Goal: Transaction & Acquisition: Obtain resource

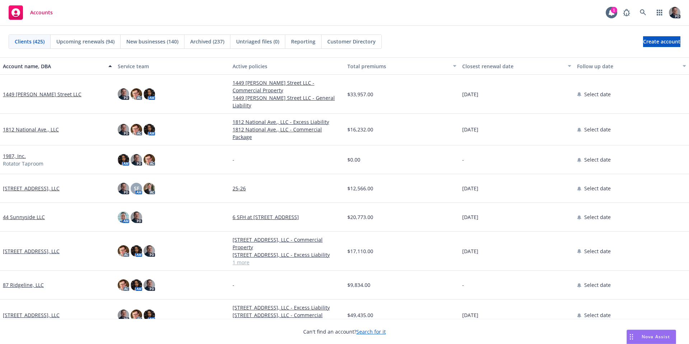
drag, startPoint x: 659, startPoint y: 336, endPoint x: 648, endPoint y: 325, distance: 15.5
click at [340, 249] on span "Nova Assist" at bounding box center [656, 336] width 28 height 6
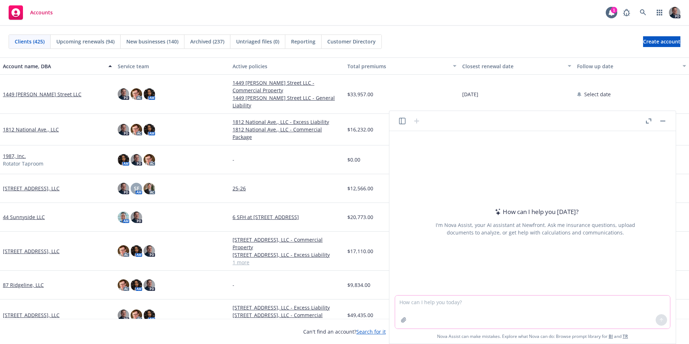
click at [340, 249] on textarea at bounding box center [532, 311] width 275 height 33
paste textarea
paste textarea "The expiring quote also has a residential exclusion built into the CG 2037 – Bl…"
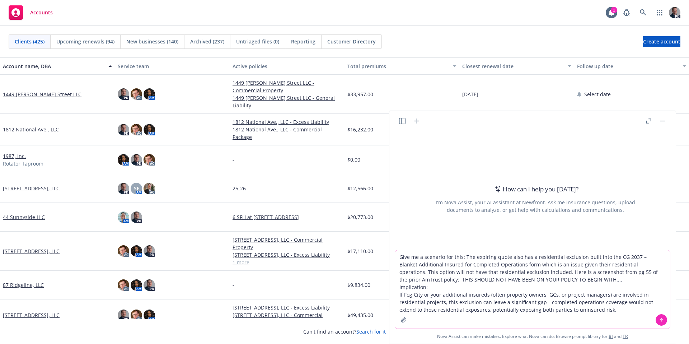
type textarea "Give me a scenario for this: The expiring quote also has a residential exclusio…"
click at [340, 249] on icon at bounding box center [661, 319] width 5 height 5
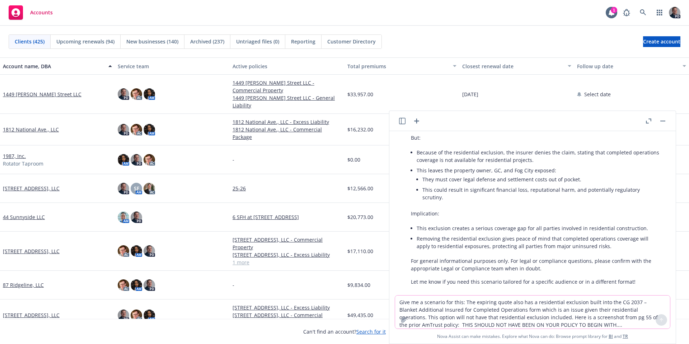
scroll to position [242, 0]
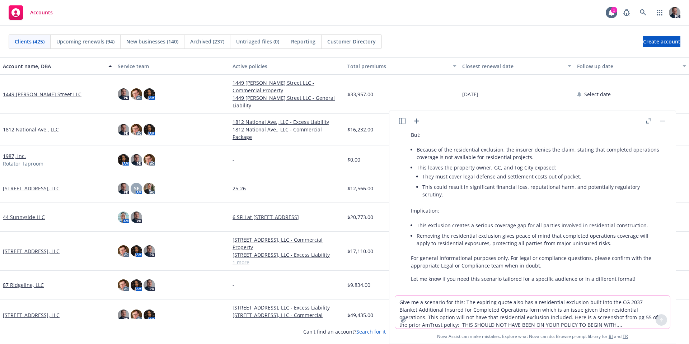
click at [340, 249] on textarea "Give me a scenario for this: The expiring quote also has a residential exclusio…" at bounding box center [532, 311] width 275 height 33
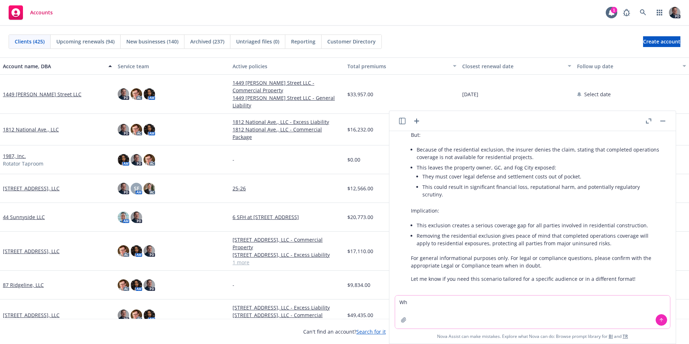
type textarea "W"
type textarea "Update as the Fog City is a roofing contractor"
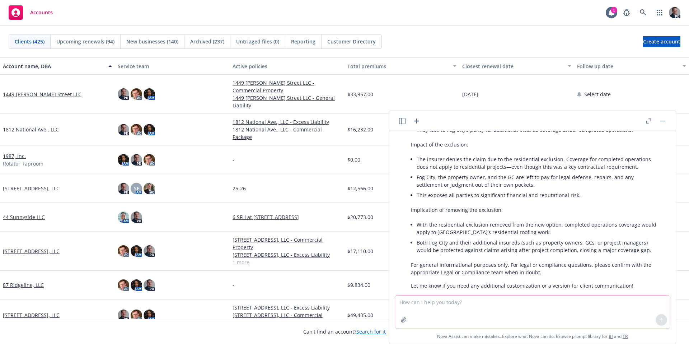
scroll to position [578, 0]
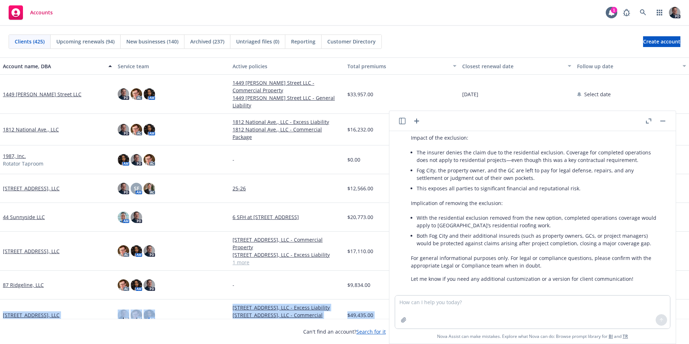
drag, startPoint x: 678, startPoint y: 300, endPoint x: 680, endPoint y: 283, distance: 16.6
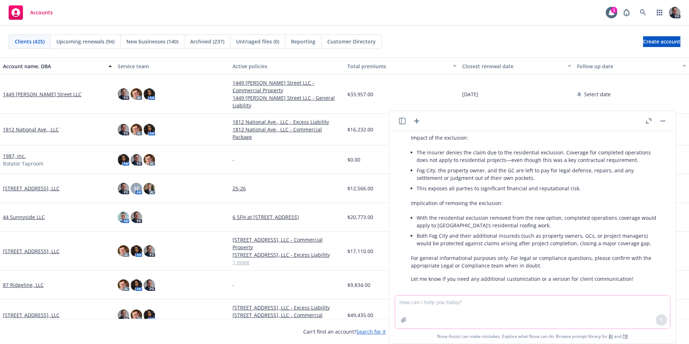
click at [340, 249] on textarea at bounding box center [532, 311] width 275 height 33
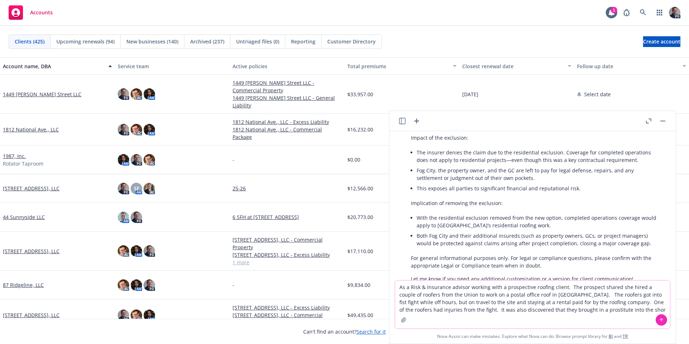
scroll to position [594, 0]
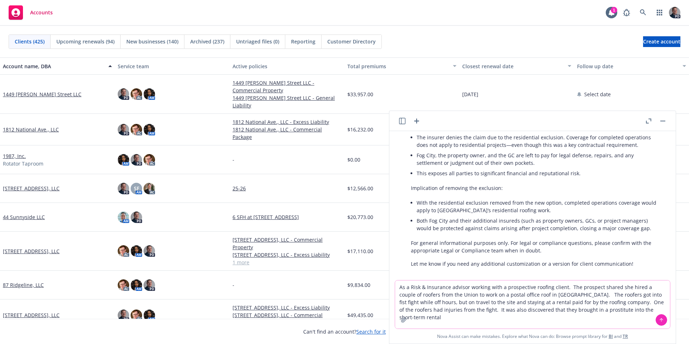
click at [340, 249] on textarea "As a Risk & Insurance advisor working with a prospective roofing client. The pr…" at bounding box center [532, 304] width 275 height 48
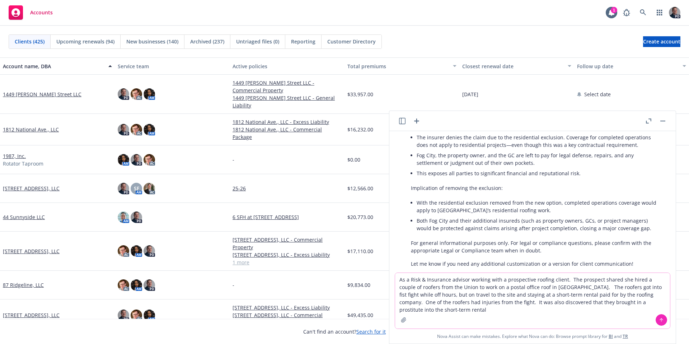
click at [340, 249] on textarea "As a Risk & Insurance advisor working with a prospective roofing client. The pr…" at bounding box center [532, 301] width 275 height 56
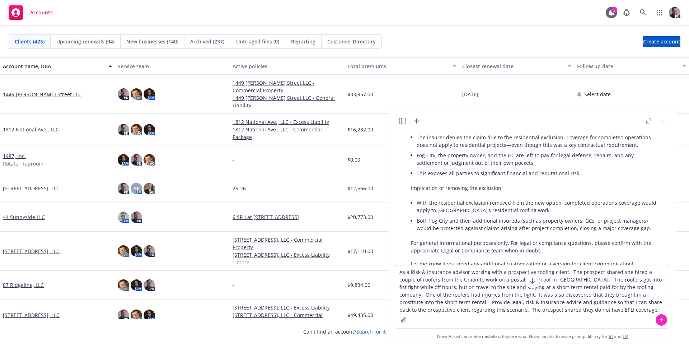
type textarea "As a Risk & Insurance advisor working with a prospective roofing client. The pr…"
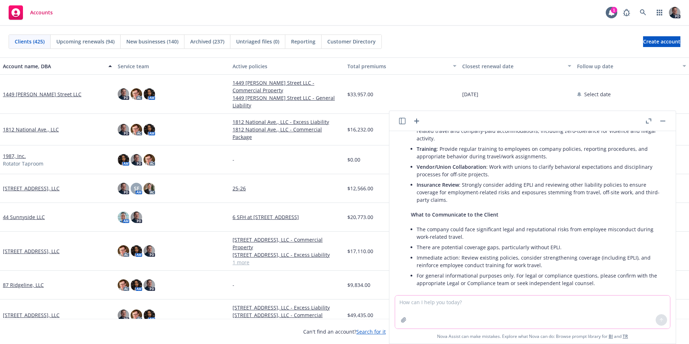
scroll to position [1125, 0]
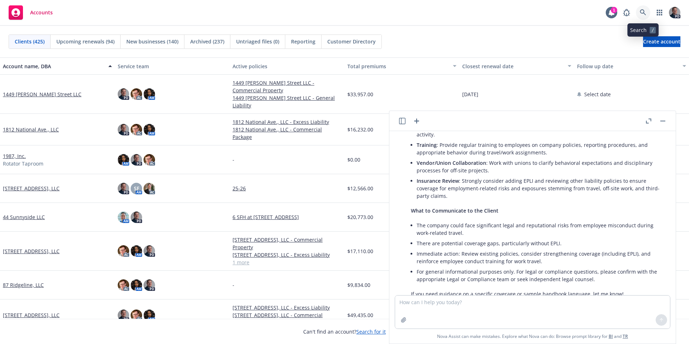
click at [340, 5] on link at bounding box center [643, 12] width 14 height 14
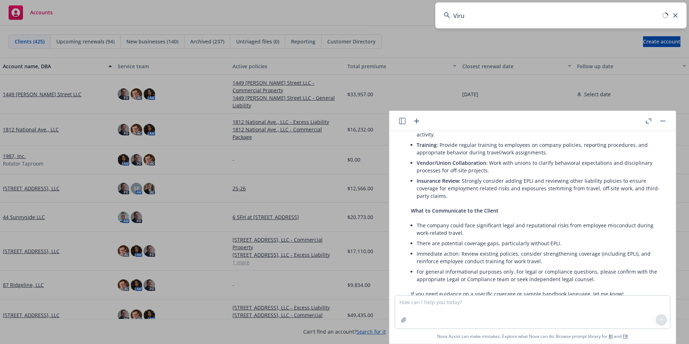
type input "Virun"
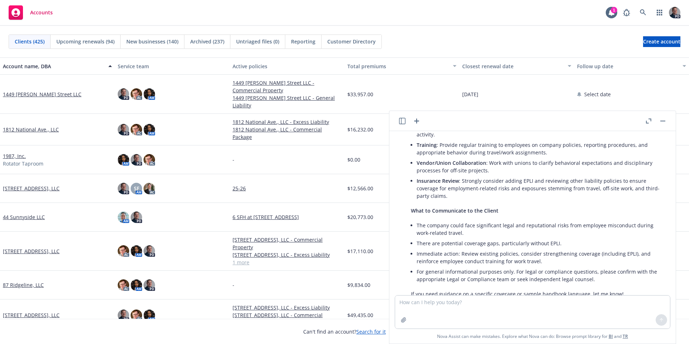
click at [340, 117] on button "button" at bounding box center [663, 121] width 9 height 9
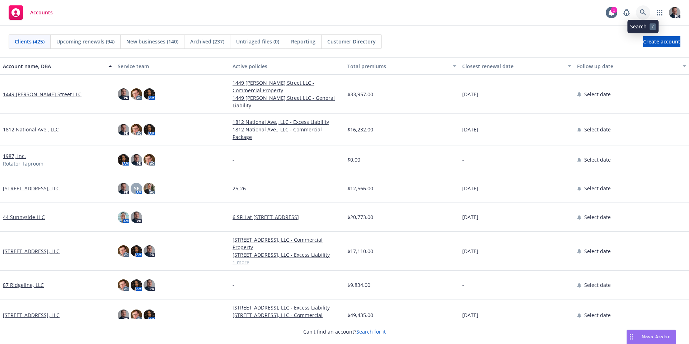
click at [340, 11] on link at bounding box center [643, 12] width 14 height 14
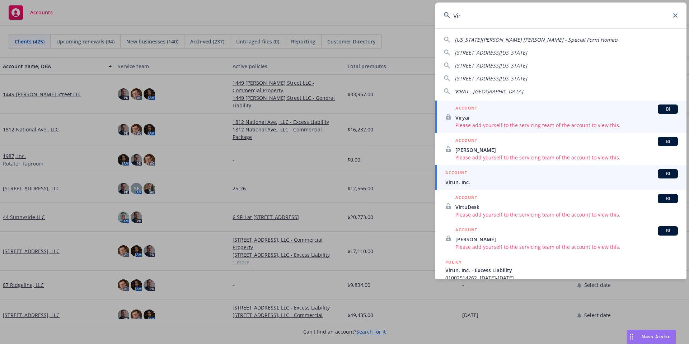
type input "Vir"
click at [340, 183] on span "Virun, Inc." at bounding box center [561, 182] width 233 height 8
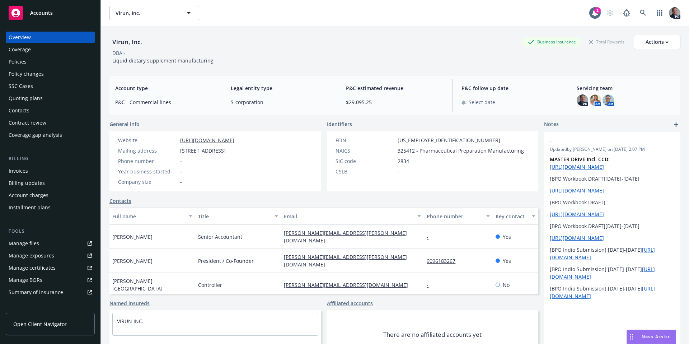
click at [45, 59] on div "Policies" at bounding box center [50, 61] width 83 height 11
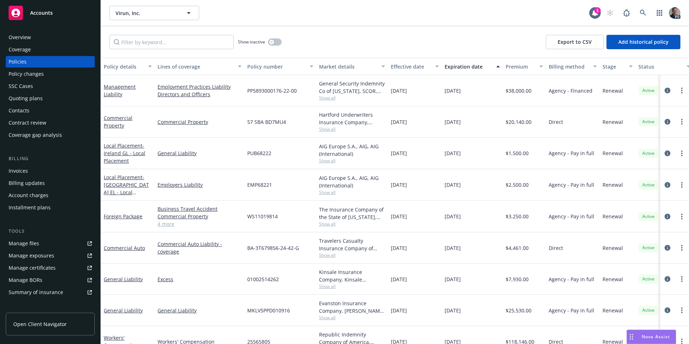
scroll to position [1125, 0]
click at [340, 249] on div "Nova Assist" at bounding box center [651, 337] width 49 height 14
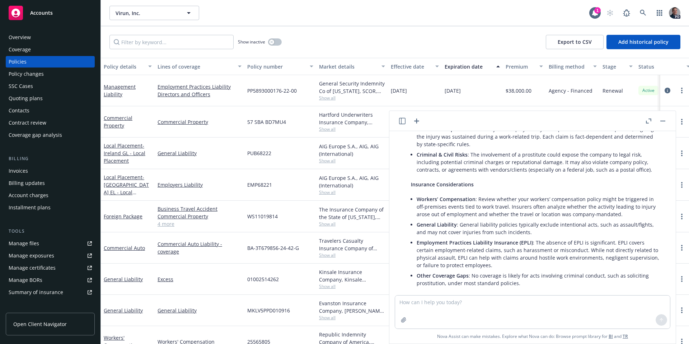
scroll to position [929, 0]
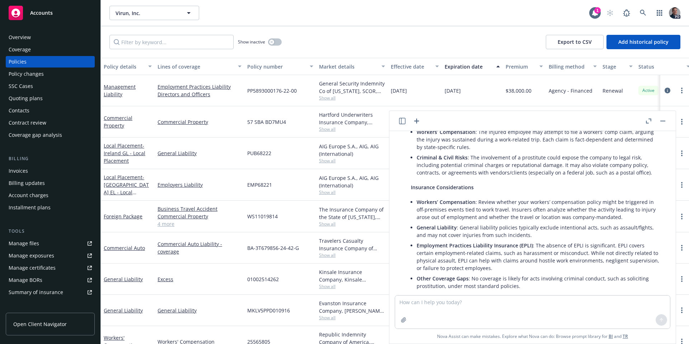
drag, startPoint x: 421, startPoint y: 122, endPoint x: 417, endPoint y: 122, distance: 4.3
click at [340, 122] on header at bounding box center [532, 121] width 286 height 20
click at [340, 121] on icon "button" at bounding box center [416, 121] width 9 height 9
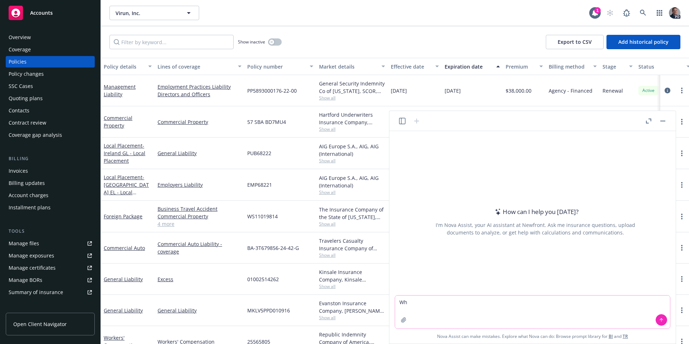
type textarea "W"
type textarea "C"
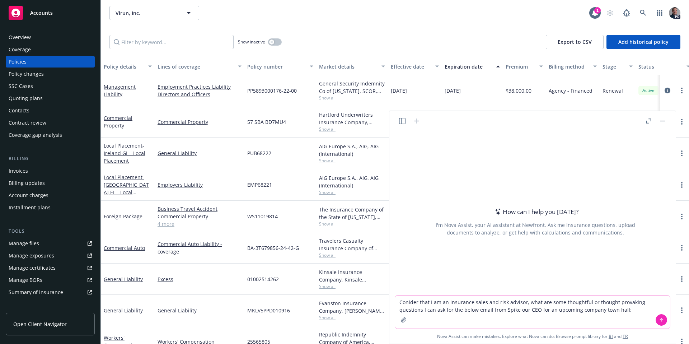
paste textarea "Hi Team, I’m excited to share that Wade Foster, Co-founder and CEO of Zapier, w…"
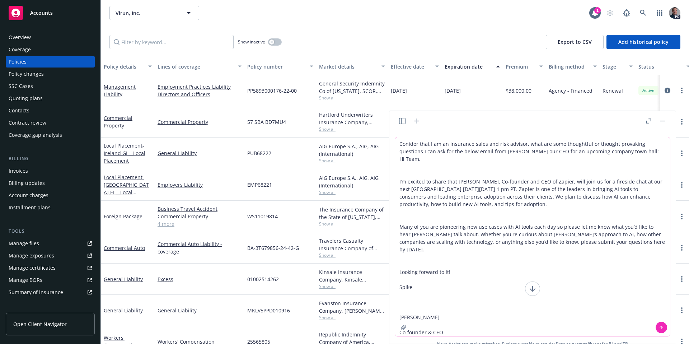
click at [340, 143] on textarea "Conider that I am an insurance sales and risk advisor, what are some thoughtful…" at bounding box center [532, 236] width 275 height 199
click at [340, 144] on textarea "Conider that I am an insurance sales and risk advisor, what are some thoughtful…" at bounding box center [532, 236] width 275 height 199
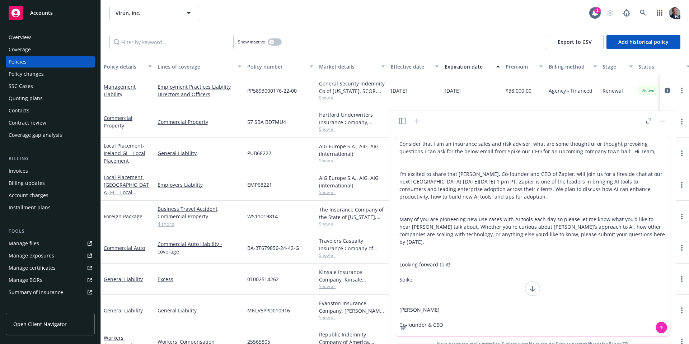
type textarea "Consider that I am an insurance sales and risk advisor, what are some thoughtfu…"
click at [340, 249] on icon at bounding box center [661, 327] width 5 height 5
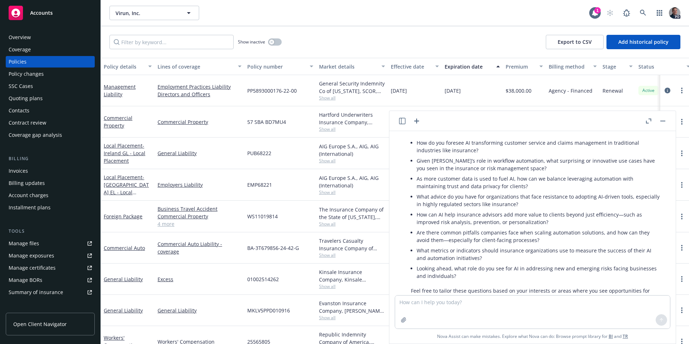
scroll to position [199, 0]
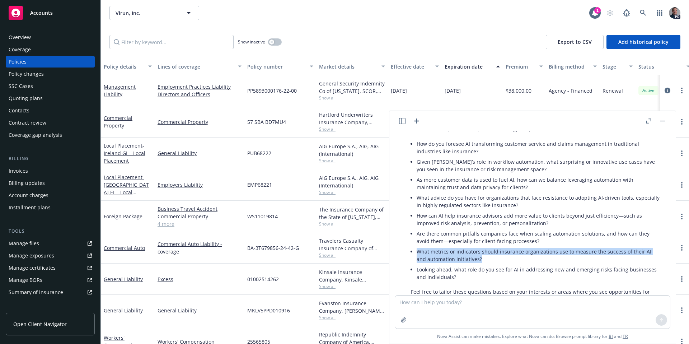
drag, startPoint x: 487, startPoint y: 252, endPoint x: 416, endPoint y: 245, distance: 71.3
click at [340, 245] on div "Here are some thoughtful questions you could consider submitting for the firesi…" at bounding box center [535, 206] width 263 height 198
copy li "What metrics or indicators should insurance organizations use to measure the su…"
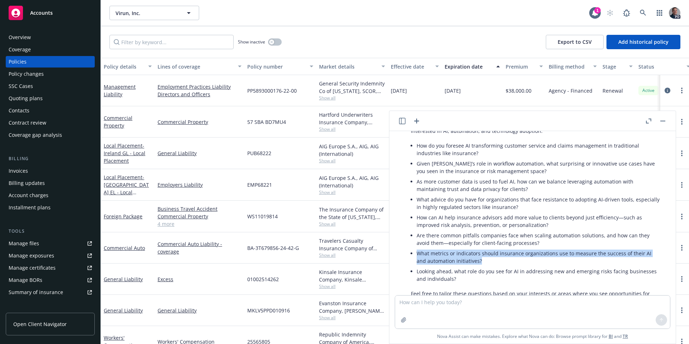
scroll to position [196, 0]
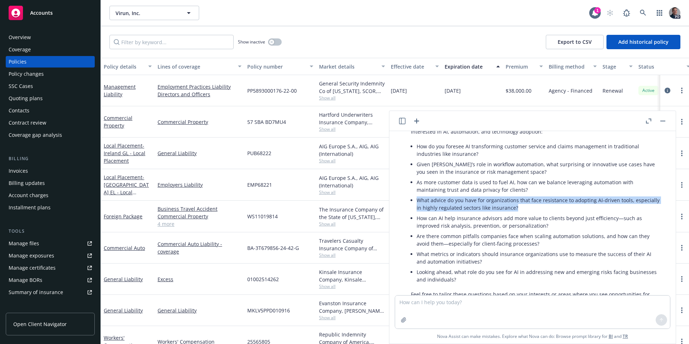
drag, startPoint x: 522, startPoint y: 199, endPoint x: 416, endPoint y: 192, distance: 106.8
click at [340, 192] on div "Here are some thoughtful questions you could consider submitting for the firesi…" at bounding box center [535, 209] width 263 height 198
copy li "What advice do you have for organizations that face resistance to adopting AI-d…"
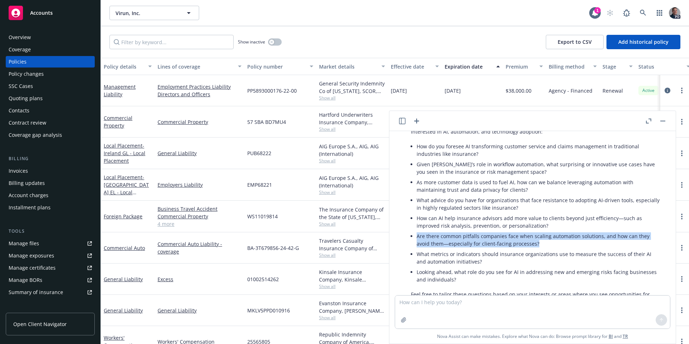
drag, startPoint x: 540, startPoint y: 235, endPoint x: 417, endPoint y: 230, distance: 122.8
click at [340, 231] on li "Are there common pitfalls companies face when scaling automation solutions, and…" at bounding box center [538, 240] width 243 height 18
copy li "Are there common pitfalls companies face when scaling automation solutions, and…"
click at [340, 119] on button "button" at bounding box center [663, 121] width 9 height 9
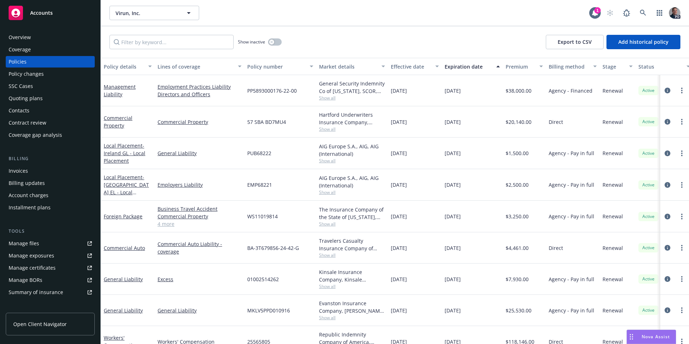
click at [340, 249] on div "Nova Assist" at bounding box center [651, 337] width 49 height 14
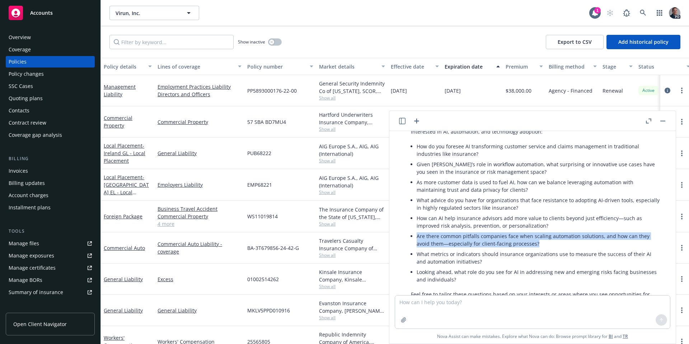
click at [340, 119] on button "button" at bounding box center [402, 121] width 9 height 9
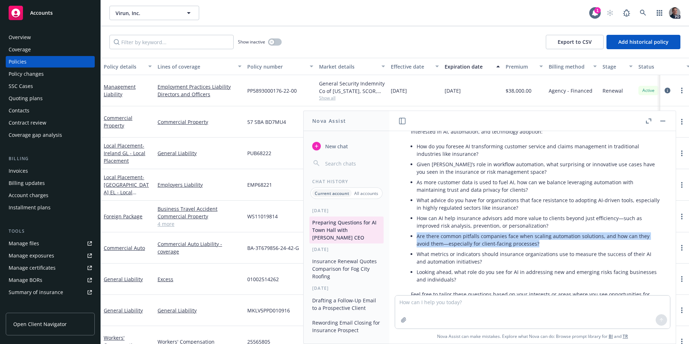
click at [340, 249] on button "Insurance Renewal Quotes Comparison for Fog City Roofing" at bounding box center [346, 268] width 74 height 27
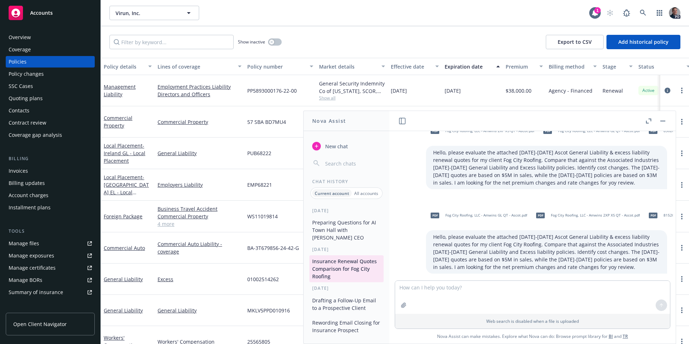
scroll to position [31, 0]
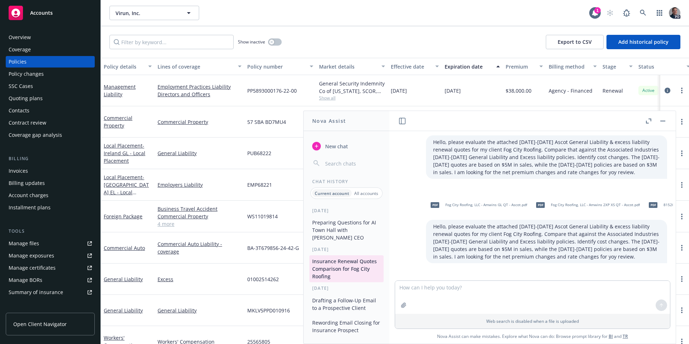
click at [340, 224] on button "Preparing Questions for AI Town Hall with Zapier CEO" at bounding box center [346, 229] width 74 height 27
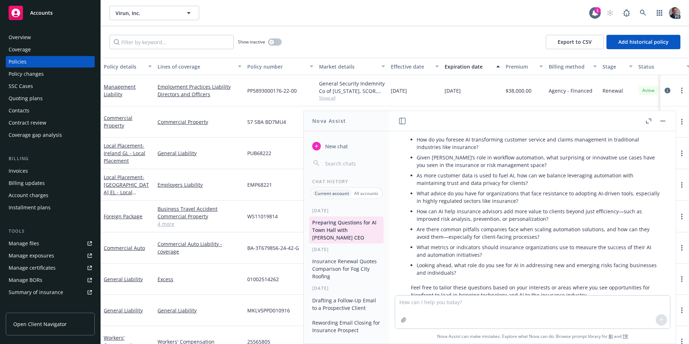
scroll to position [203, 0]
click at [340, 190] on p "All accounts" at bounding box center [366, 193] width 24 height 6
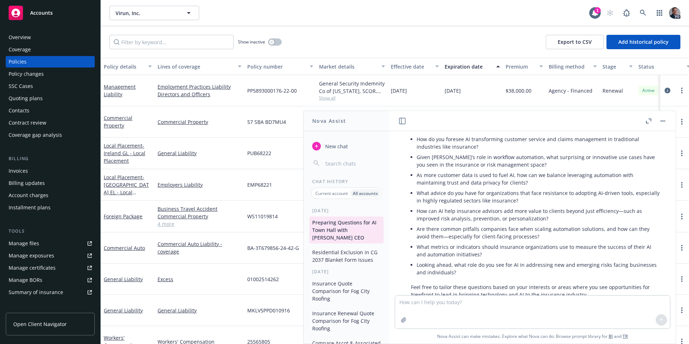
click at [340, 248] on button "Residential Exclusion in CG 2037 Blanket Form Issues" at bounding box center [346, 255] width 74 height 19
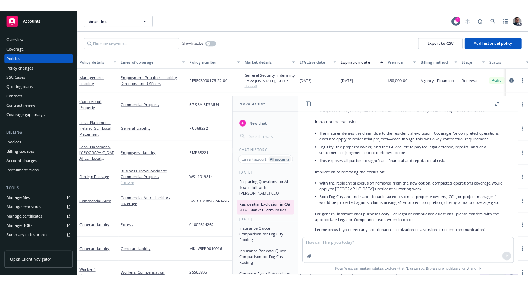
scroll to position [574, 0]
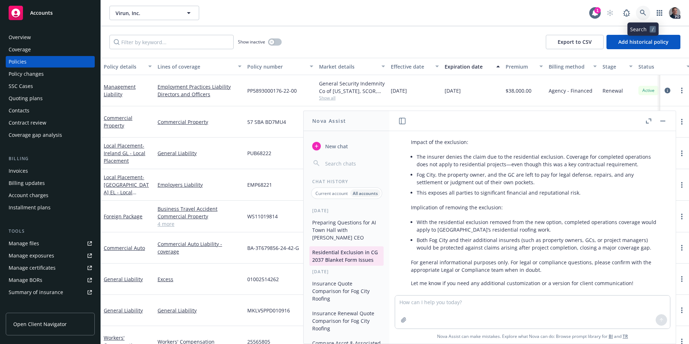
click at [340, 12] on icon at bounding box center [643, 13] width 6 height 6
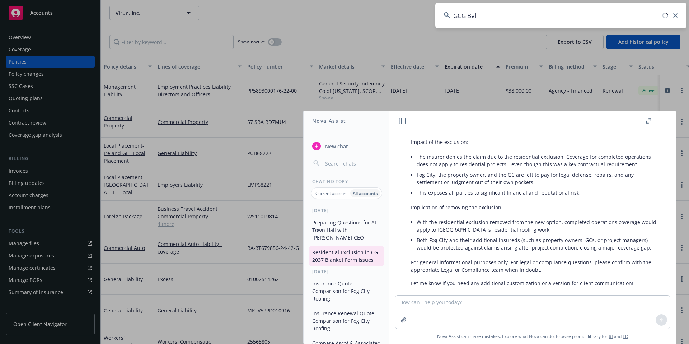
type input "GCG Belle"
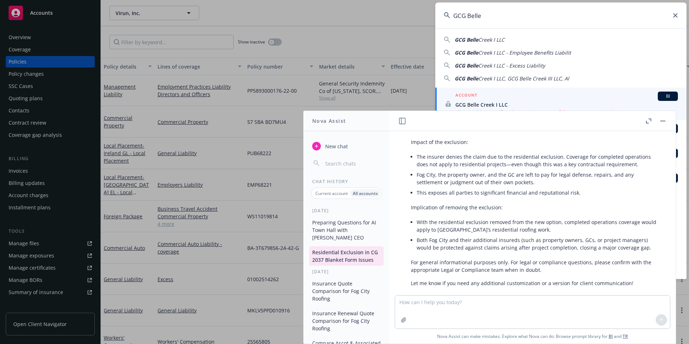
click at [340, 122] on button "button" at bounding box center [663, 121] width 9 height 9
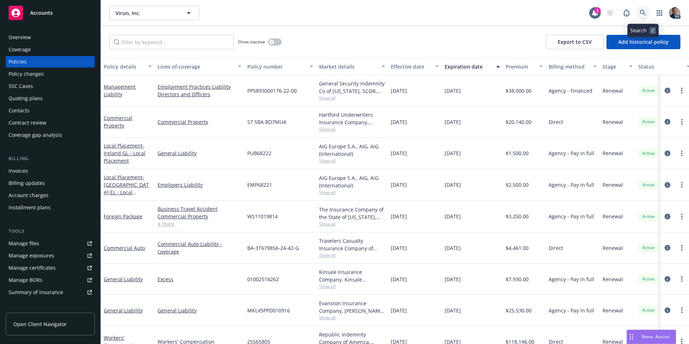
click at [340, 9] on link at bounding box center [643, 13] width 14 height 14
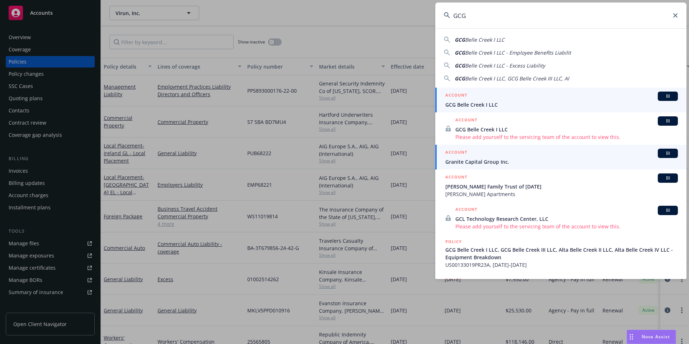
type input "GCG"
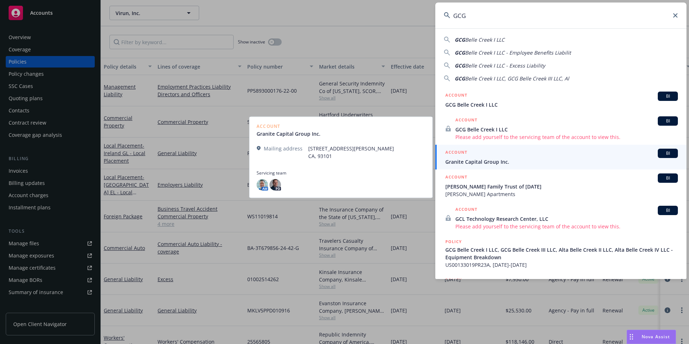
click at [340, 101] on span "GCG Belle Creek I LLC" at bounding box center [561, 105] width 233 height 8
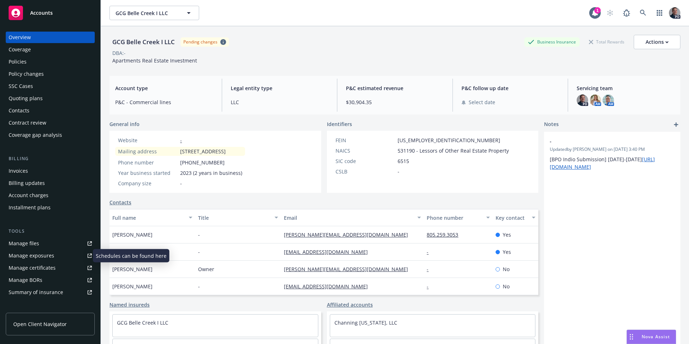
click at [28, 249] on div "Manage exposures" at bounding box center [32, 255] width 46 height 11
click at [35, 245] on div "Manage files" at bounding box center [24, 243] width 31 height 11
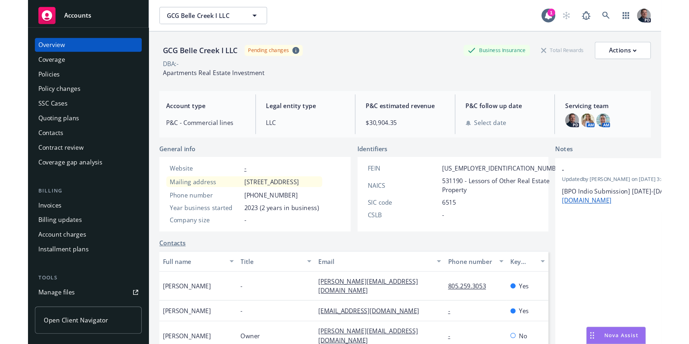
scroll to position [574, 0]
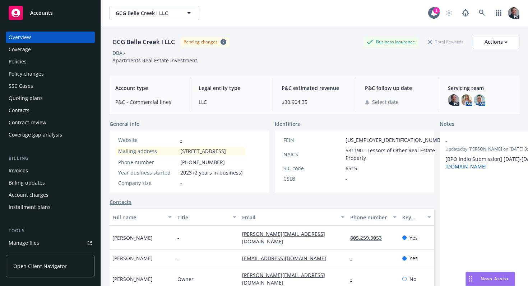
click at [17, 66] on div "Policies" at bounding box center [18, 61] width 18 height 11
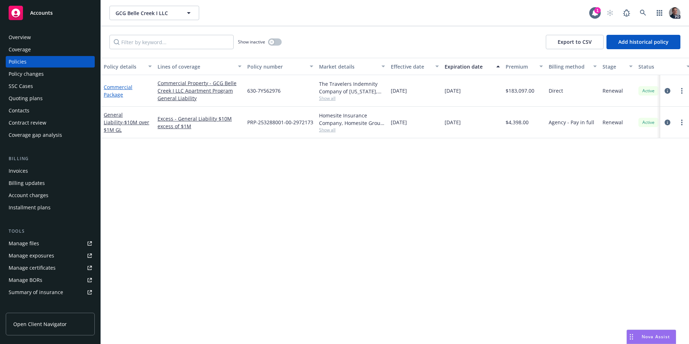
click at [121, 95] on link "Commercial Package" at bounding box center [118, 91] width 29 height 14
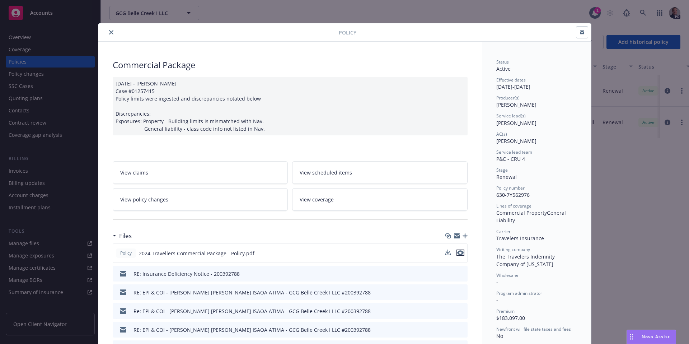
click at [340, 249] on icon "preview file" at bounding box center [460, 252] width 6 height 5
click at [112, 35] on div at bounding box center [220, 32] width 238 height 9
click at [109, 33] on icon "close" at bounding box center [111, 32] width 4 height 4
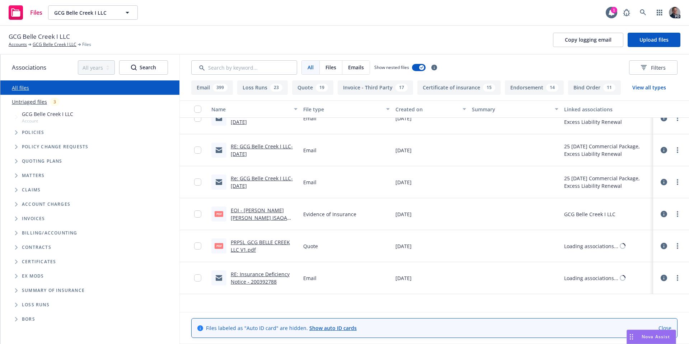
scroll to position [228, 0]
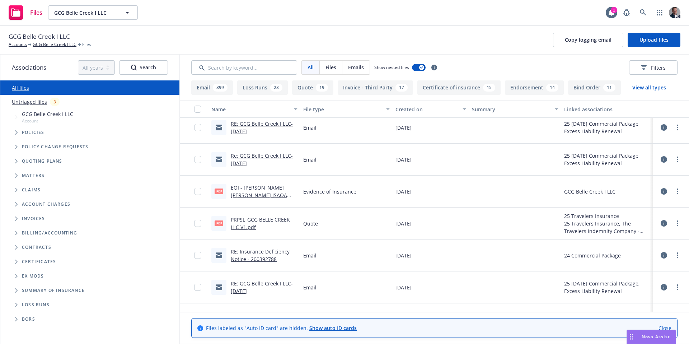
click at [282, 221] on link "PRPSL_GCG BELLE CREEK LLC V1.pdf" at bounding box center [260, 223] width 59 height 14
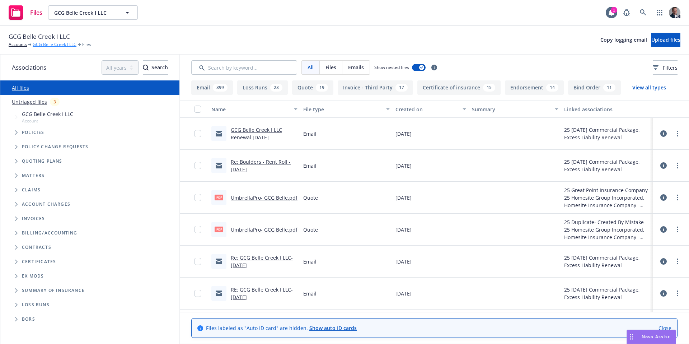
click at [64, 43] on link "GCG Belle Creek I LLC" at bounding box center [55, 44] width 44 height 6
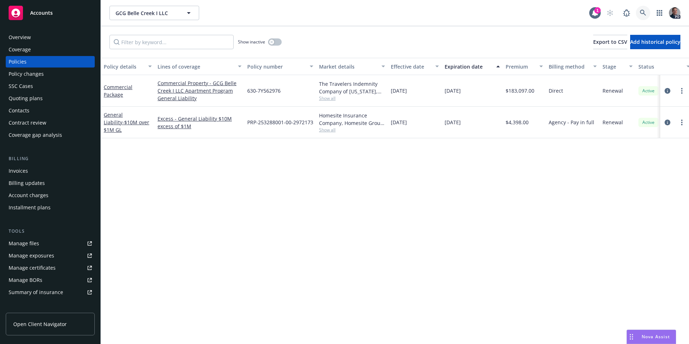
click at [637, 9] on link at bounding box center [643, 13] width 14 height 14
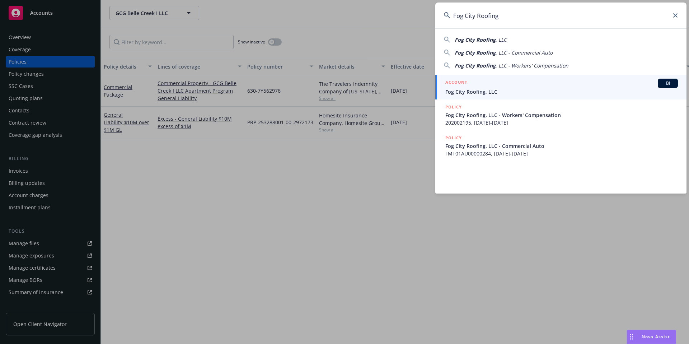
type input "Fog City Roofing"
click at [511, 84] on div "ACCOUNT BI" at bounding box center [561, 83] width 233 height 9
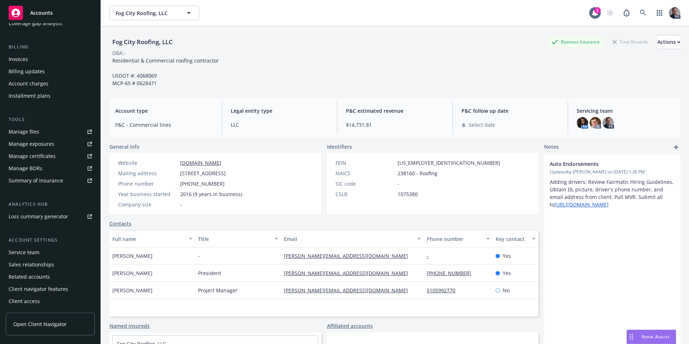
scroll to position [112, 0]
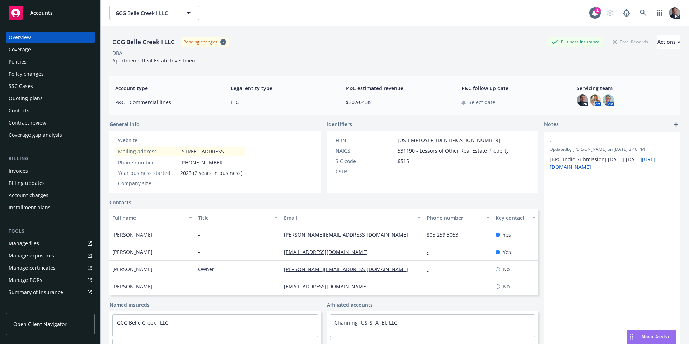
click at [40, 99] on div "Quoting plans" at bounding box center [26, 98] width 34 height 11
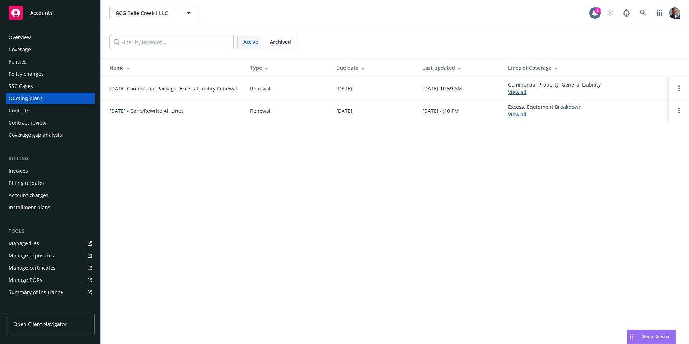
click at [185, 91] on link "08/12/25 Commercial Package, Excess Liability Renewal" at bounding box center [173, 89] width 128 height 8
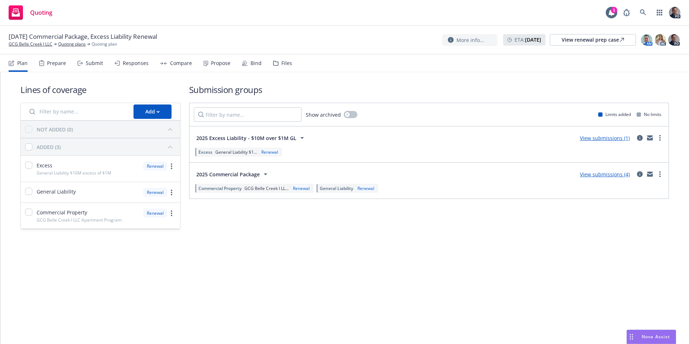
click at [281, 64] on div "Files" at bounding box center [286, 63] width 11 height 6
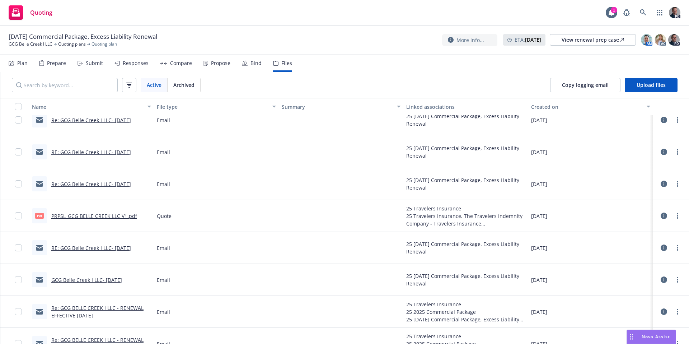
scroll to position [203, 0]
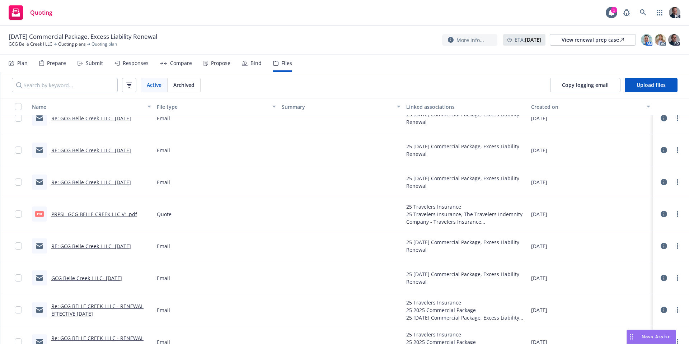
click at [119, 215] on link "PRPSL_GCG BELLE CREEK LLC V1.pdf" at bounding box center [94, 214] width 86 height 7
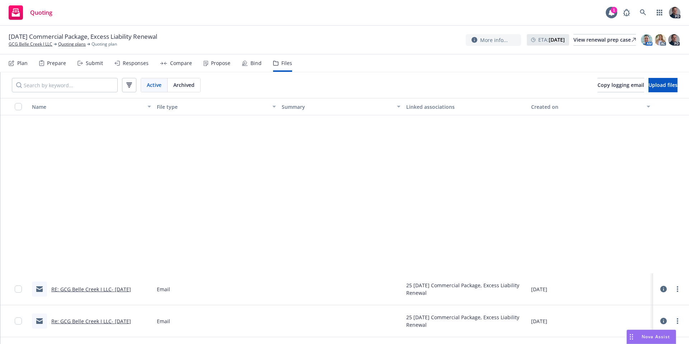
scroll to position [203, 0]
